Goal: Information Seeking & Learning: Find specific fact

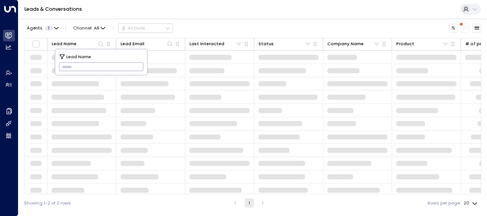
click at [65, 65] on input "text" at bounding box center [101, 66] width 85 height 13
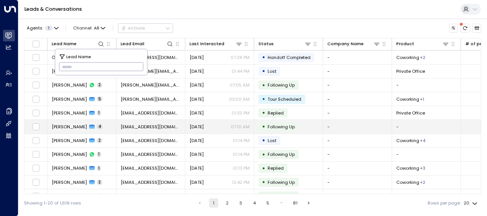
type input "**********"
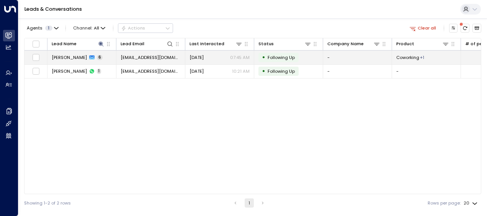
click at [170, 55] on span "[EMAIL_ADDRESS][DOMAIN_NAME]" at bounding box center [151, 57] width 60 height 6
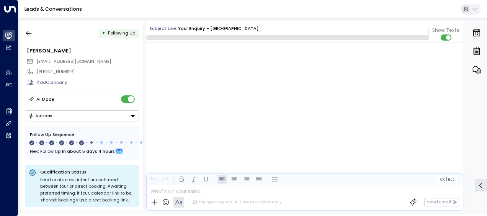
scroll to position [1925, 0]
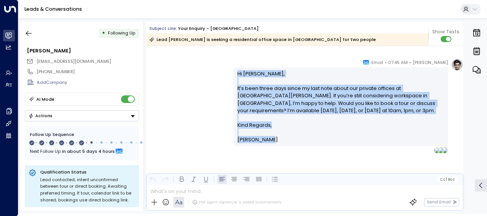
drag, startPoint x: 236, startPoint y: 73, endPoint x: 274, endPoint y: 148, distance: 83.7
click at [274, 148] on div "[PERSON_NAME] • 07:45 AM • Email Hi [PERSON_NAME], It’s been three days since m…" at bounding box center [340, 106] width 214 height 94
drag, startPoint x: 274, startPoint y: 148, endPoint x: 247, endPoint y: 113, distance: 43.9
copy div "Hi [PERSON_NAME], It’s been three days since my last note about our private off…"
click at [28, 34] on icon "button" at bounding box center [29, 33] width 8 height 8
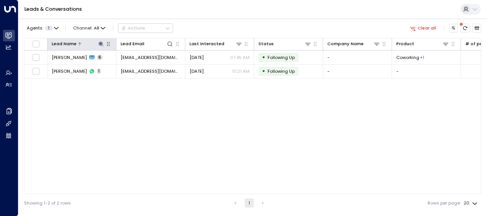
click at [100, 44] on icon at bounding box center [100, 43] width 5 height 5
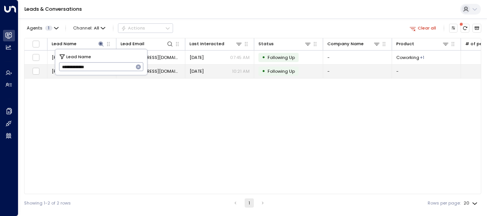
drag, startPoint x: 61, startPoint y: 68, endPoint x: 127, endPoint y: 75, distance: 66.6
click at [127, 75] on body "**********" at bounding box center [243, 106] width 487 height 212
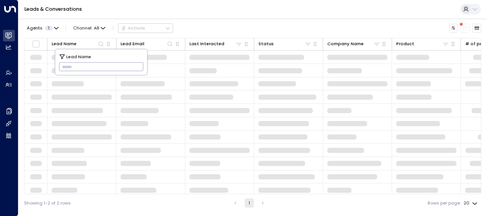
click at [62, 66] on input "text" at bounding box center [101, 66] width 85 height 13
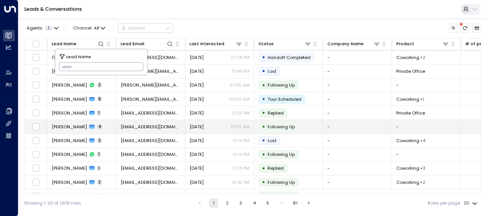
type input "**********"
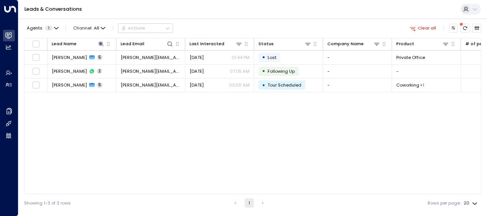
click at [138, 132] on div "Lead Name Lead Email Last Interacted Status Company Name Product # of people AI…" at bounding box center [252, 116] width 457 height 156
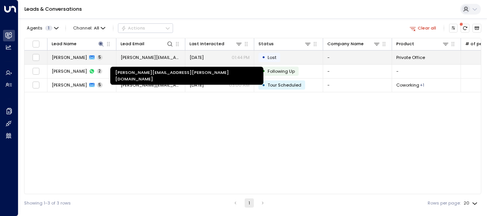
click at [154, 57] on span "[PERSON_NAME][EMAIL_ADDRESS][PERSON_NAME][DOMAIN_NAME]" at bounding box center [151, 57] width 60 height 6
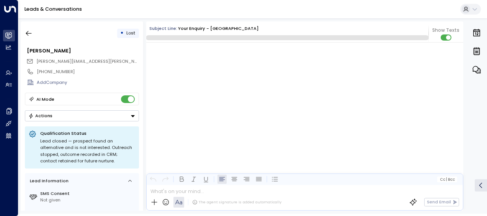
scroll to position [1247, 0]
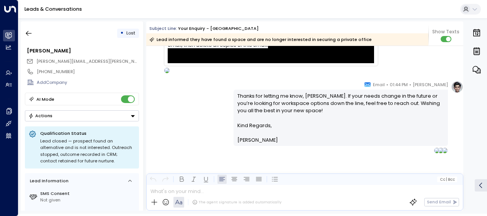
click at [184, 111] on div "[PERSON_NAME] • 01:44 PM • Email Thanks for letting me know, [PERSON_NAME]. If …" at bounding box center [304, 117] width 317 height 73
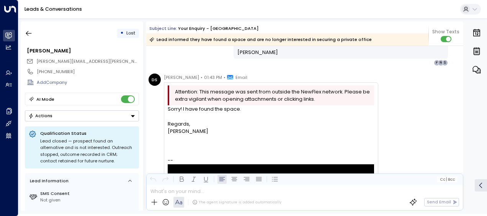
scroll to position [1002, 0]
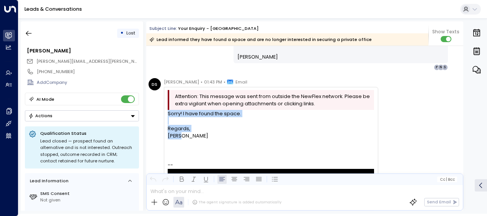
drag, startPoint x: 166, startPoint y: 112, endPoint x: 189, endPoint y: 138, distance: 34.4
click at [189, 138] on div "Attention: This message was sent from outside the NewFlex network. Please be ex…" at bounding box center [271, 199] width 214 height 224
drag, startPoint x: 189, startPoint y: 138, endPoint x: 176, endPoint y: 134, distance: 13.1
click at [176, 134] on div "[PERSON_NAME]" at bounding box center [271, 135] width 206 height 7
copy div "Sorry! I have found the space. Regards, [PERSON_NAME]"
